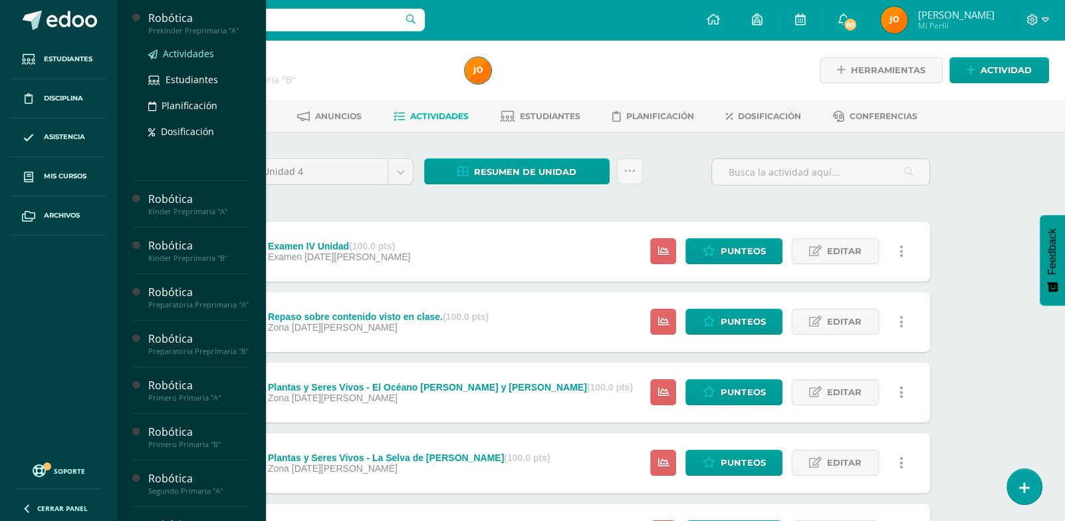
click at [188, 49] on span "Actividades" at bounding box center [188, 53] width 51 height 13
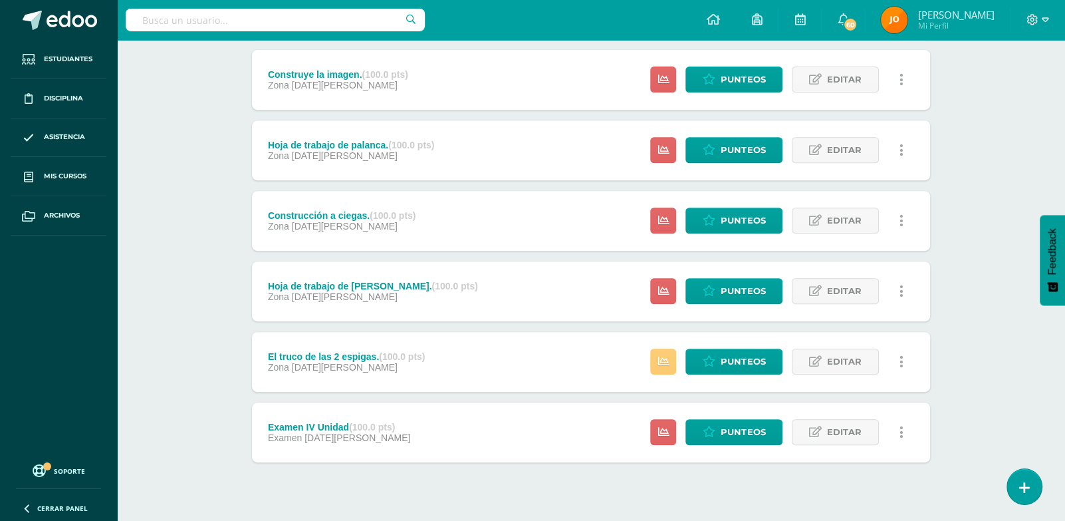
scroll to position [478, 0]
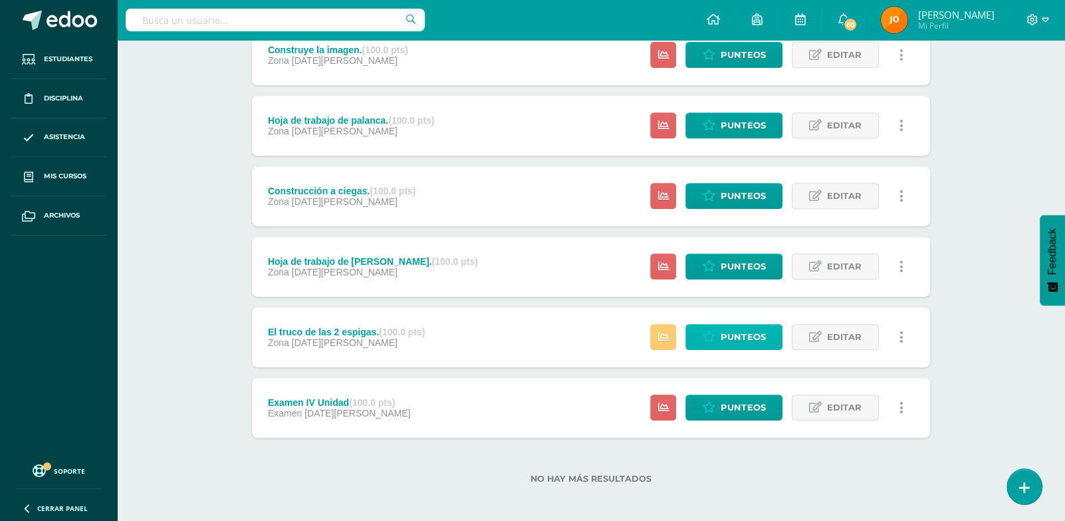
click at [761, 334] on span "Punteos" at bounding box center [743, 337] width 45 height 25
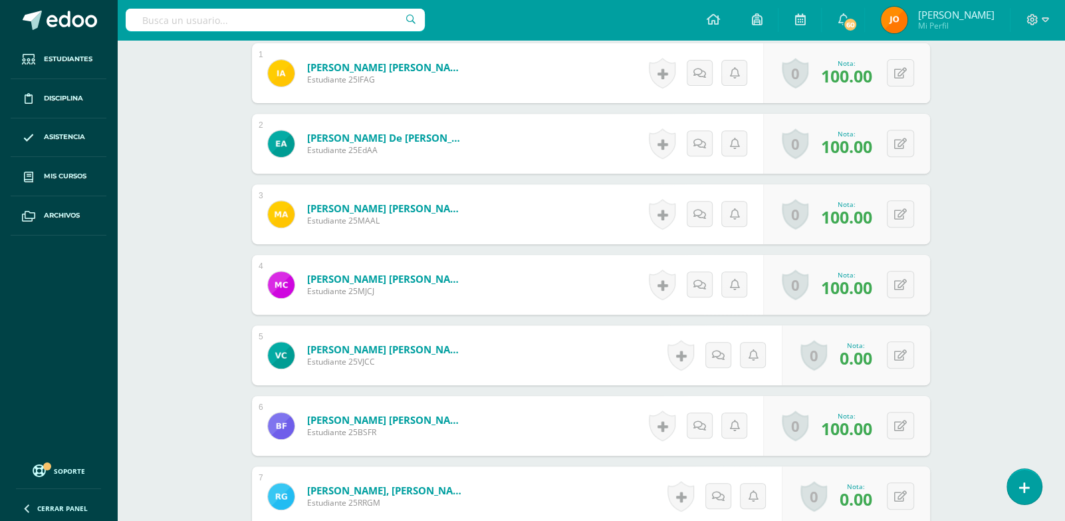
scroll to position [493, 0]
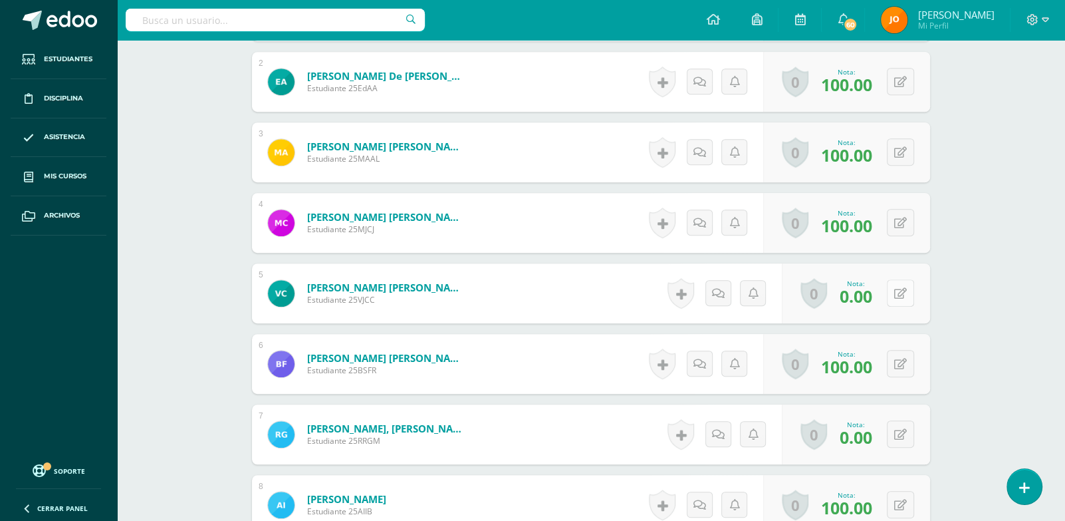
click at [914, 297] on button at bounding box center [900, 292] width 27 height 27
type input "100"
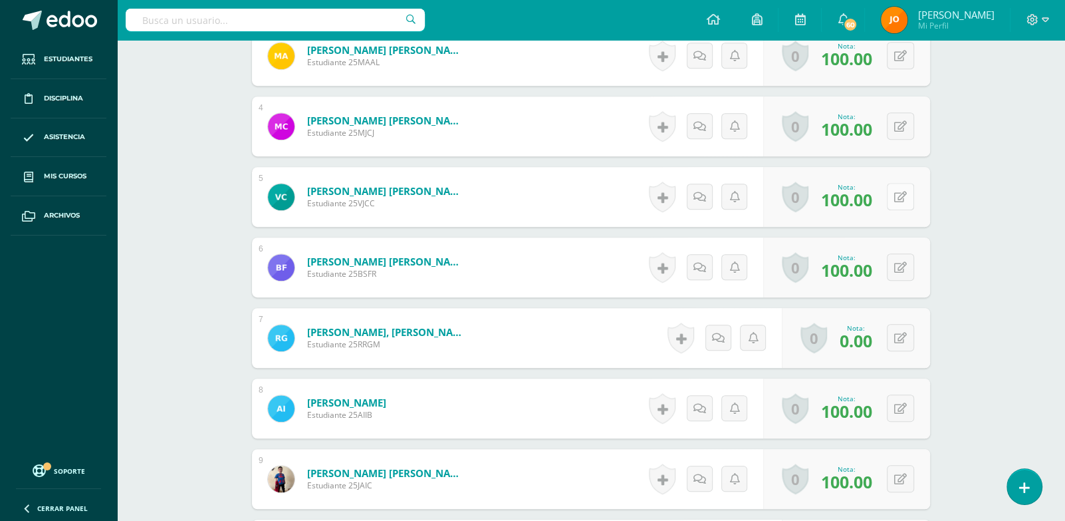
scroll to position [591, 0]
click at [902, 325] on button at bounding box center [910, 337] width 28 height 28
click at [817, 334] on input "text" at bounding box center [818, 341] width 53 height 27
type input "100"
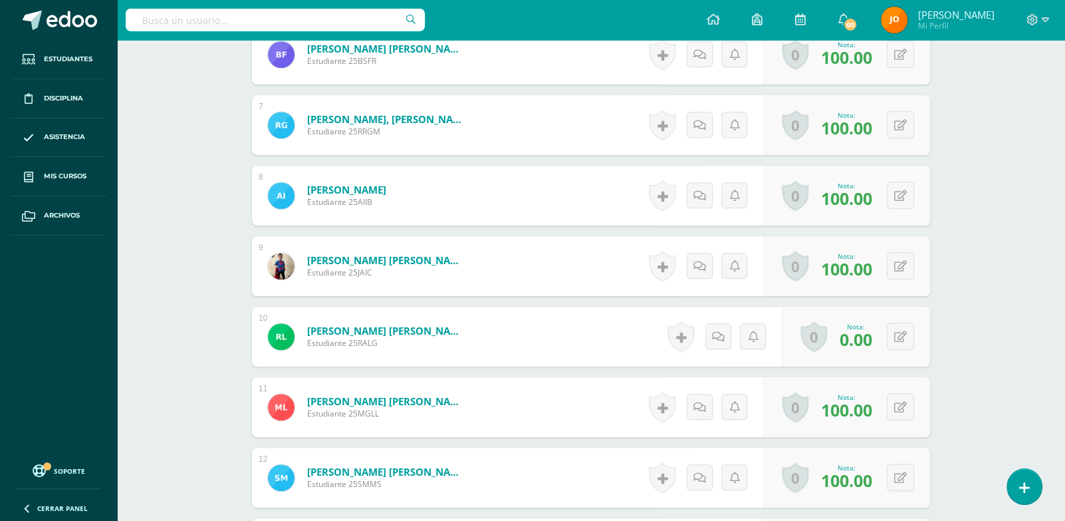
scroll to position [804, 0]
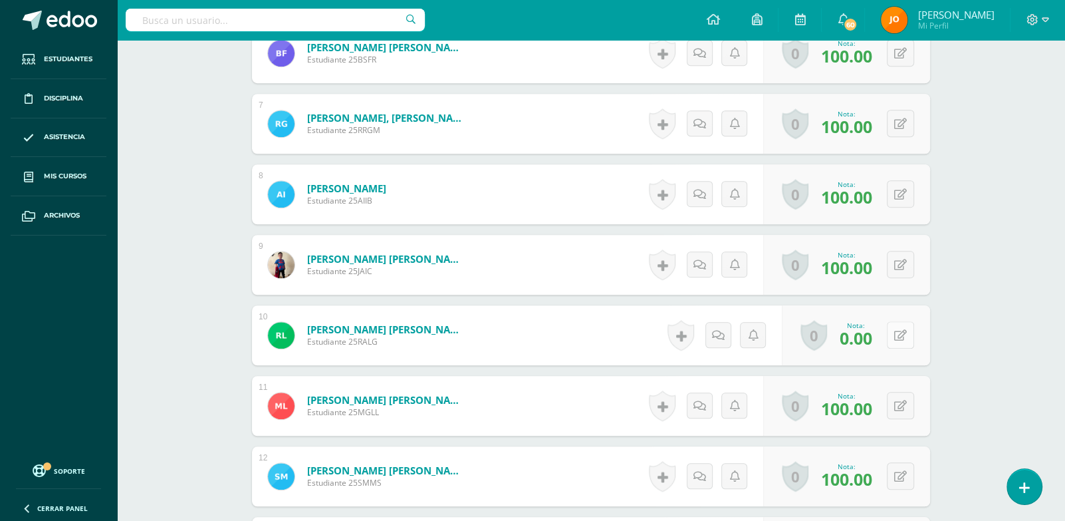
click at [896, 339] on button at bounding box center [900, 334] width 27 height 27
type input "100"
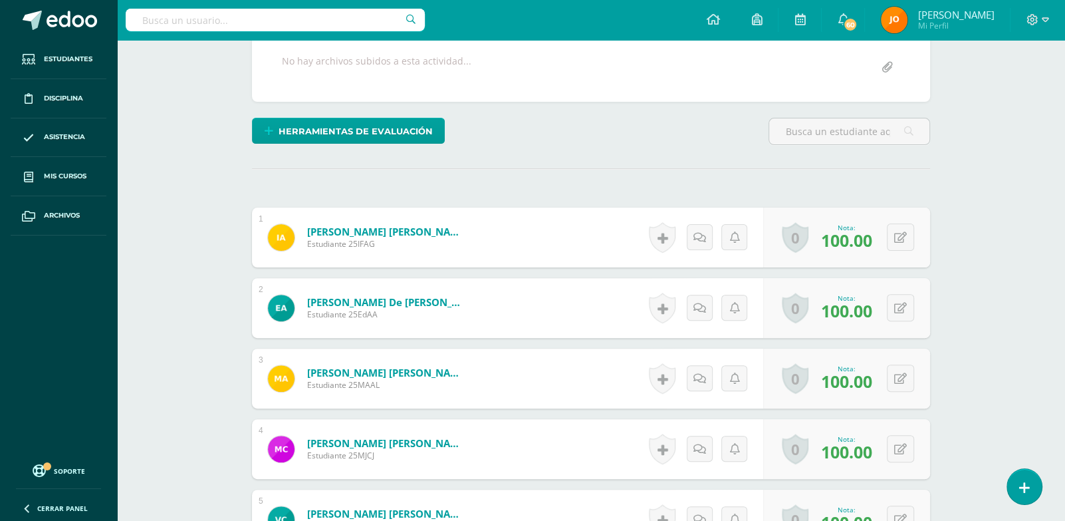
scroll to position [0, 0]
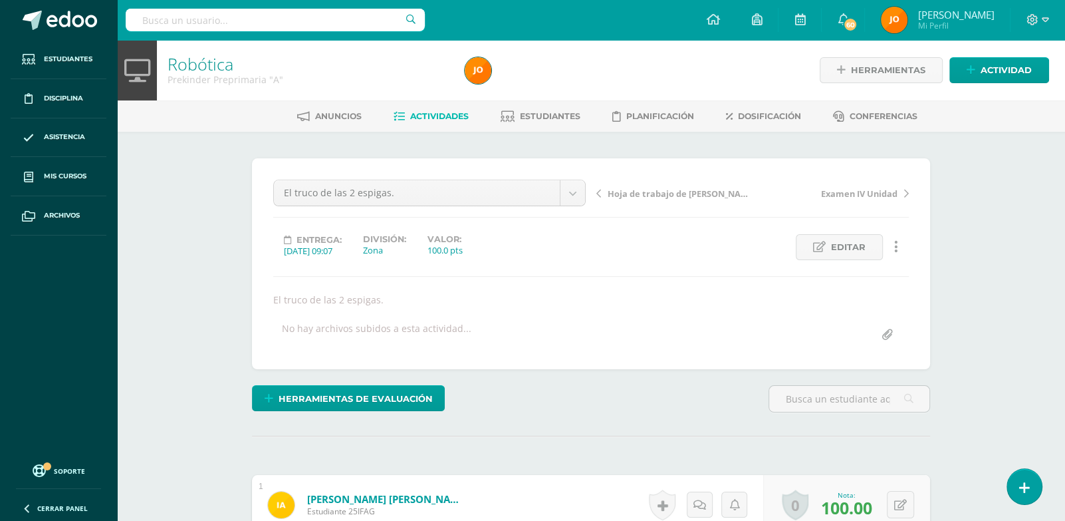
click at [456, 125] on link "Actividades" at bounding box center [431, 116] width 75 height 21
